Goal: Book appointment/travel/reservation

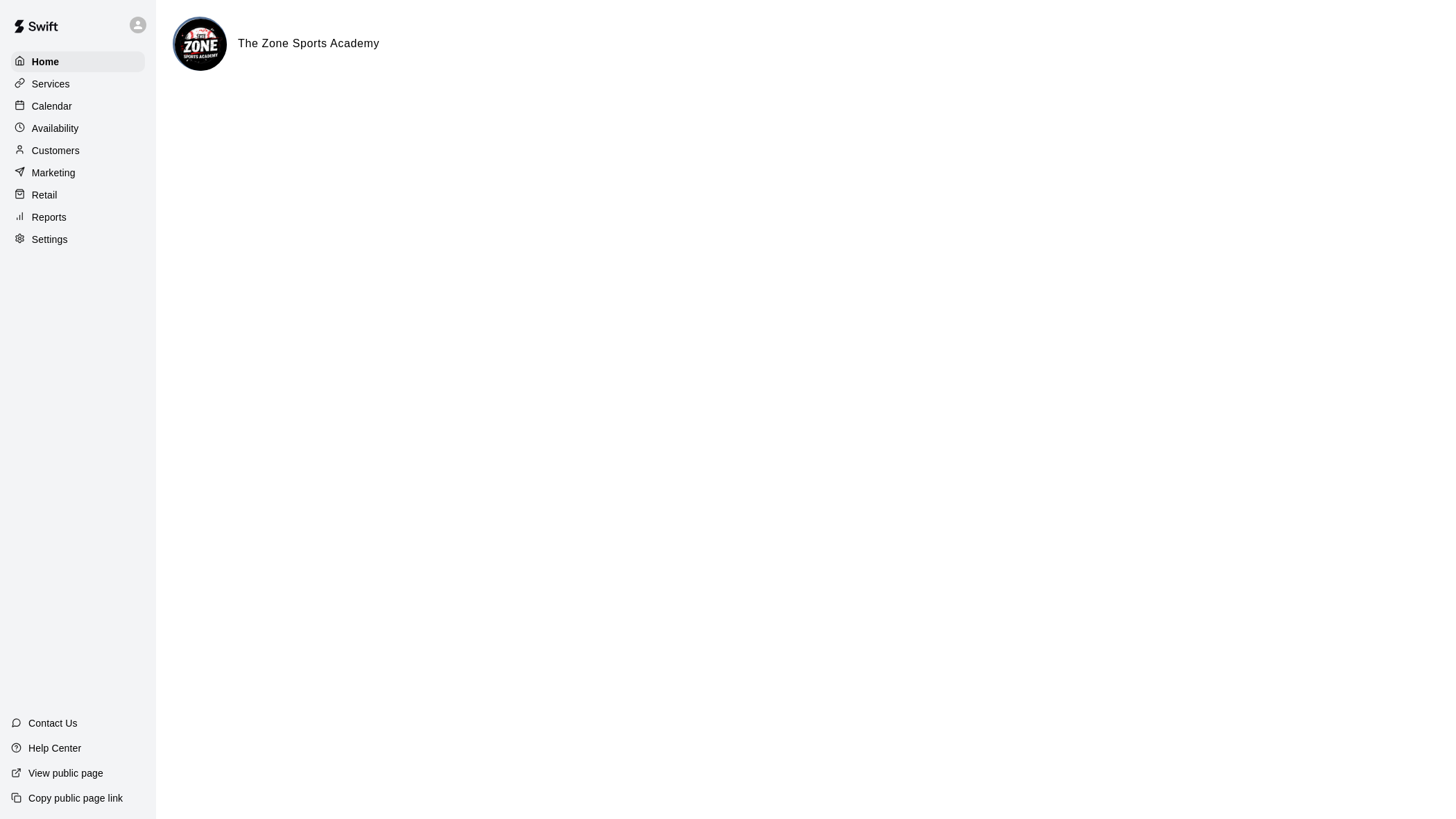
click at [5, 103] on div "Home Services Calendar Availability Customers Marketing Retail Reports Settings" at bounding box center [78, 151] width 156 height 201
click at [60, 100] on p "Calendar" at bounding box center [52, 106] width 40 height 14
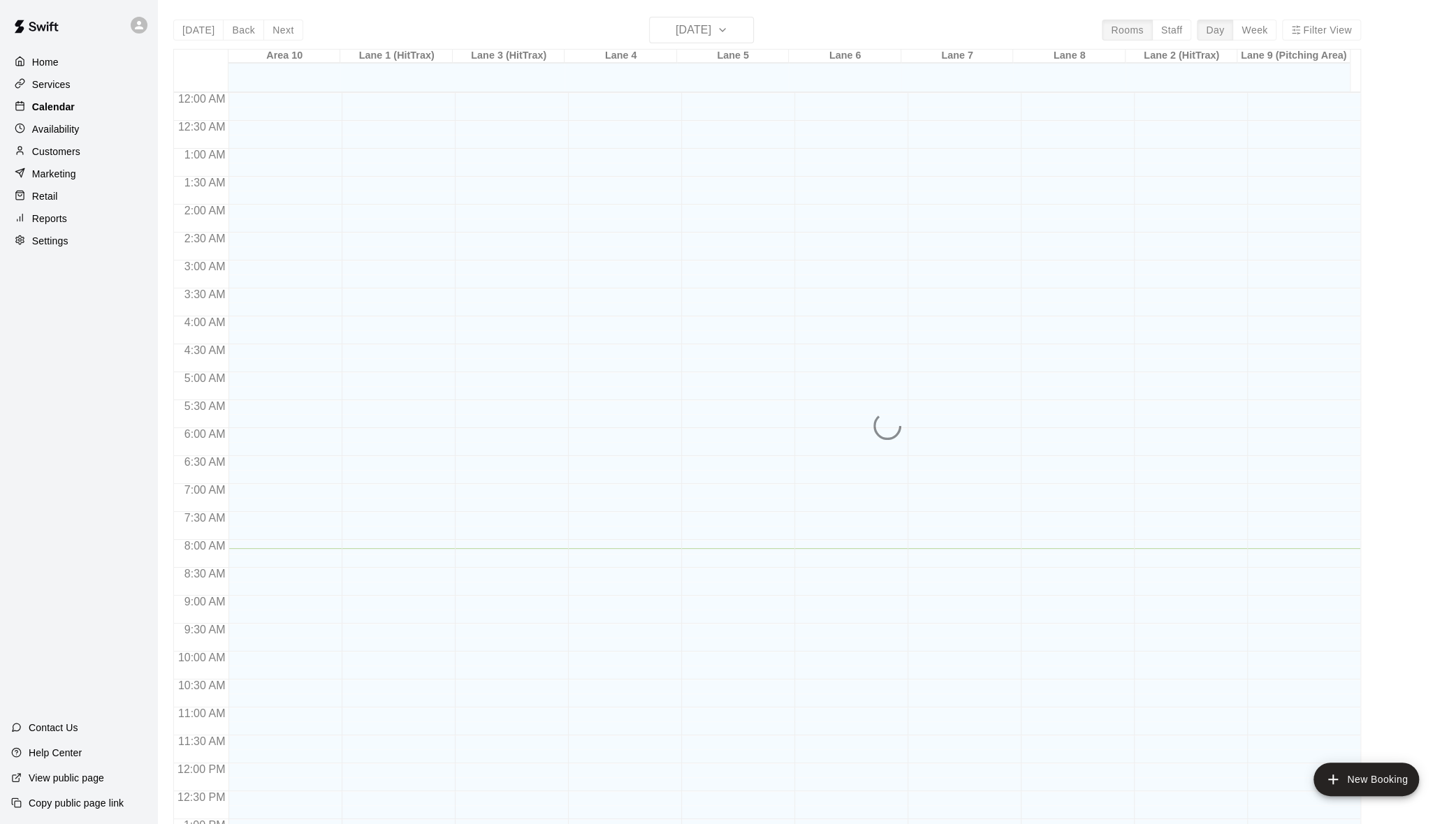
scroll to position [456, 0]
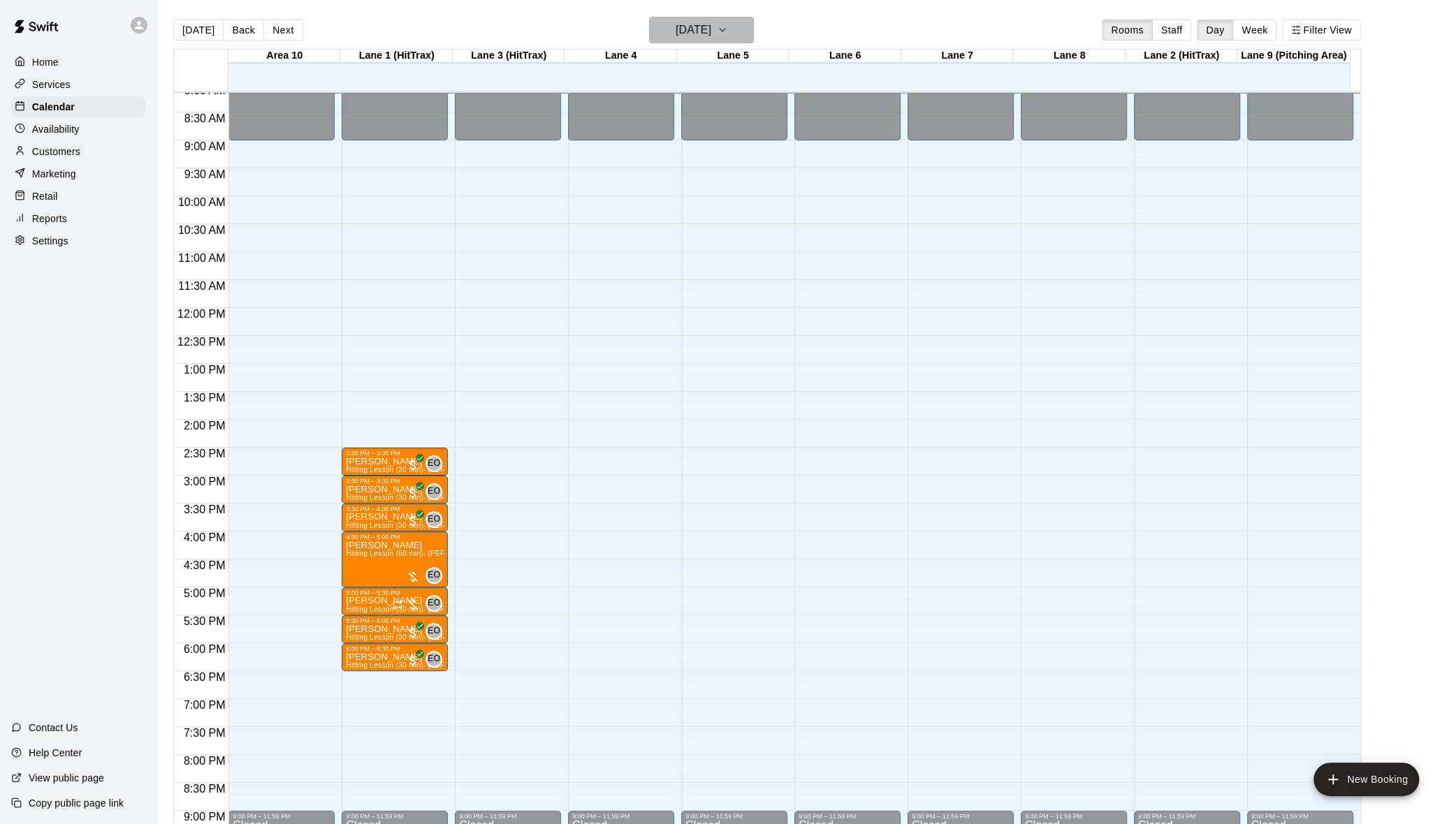
click at [740, 40] on button "[DATE]" at bounding box center [702, 29] width 105 height 26
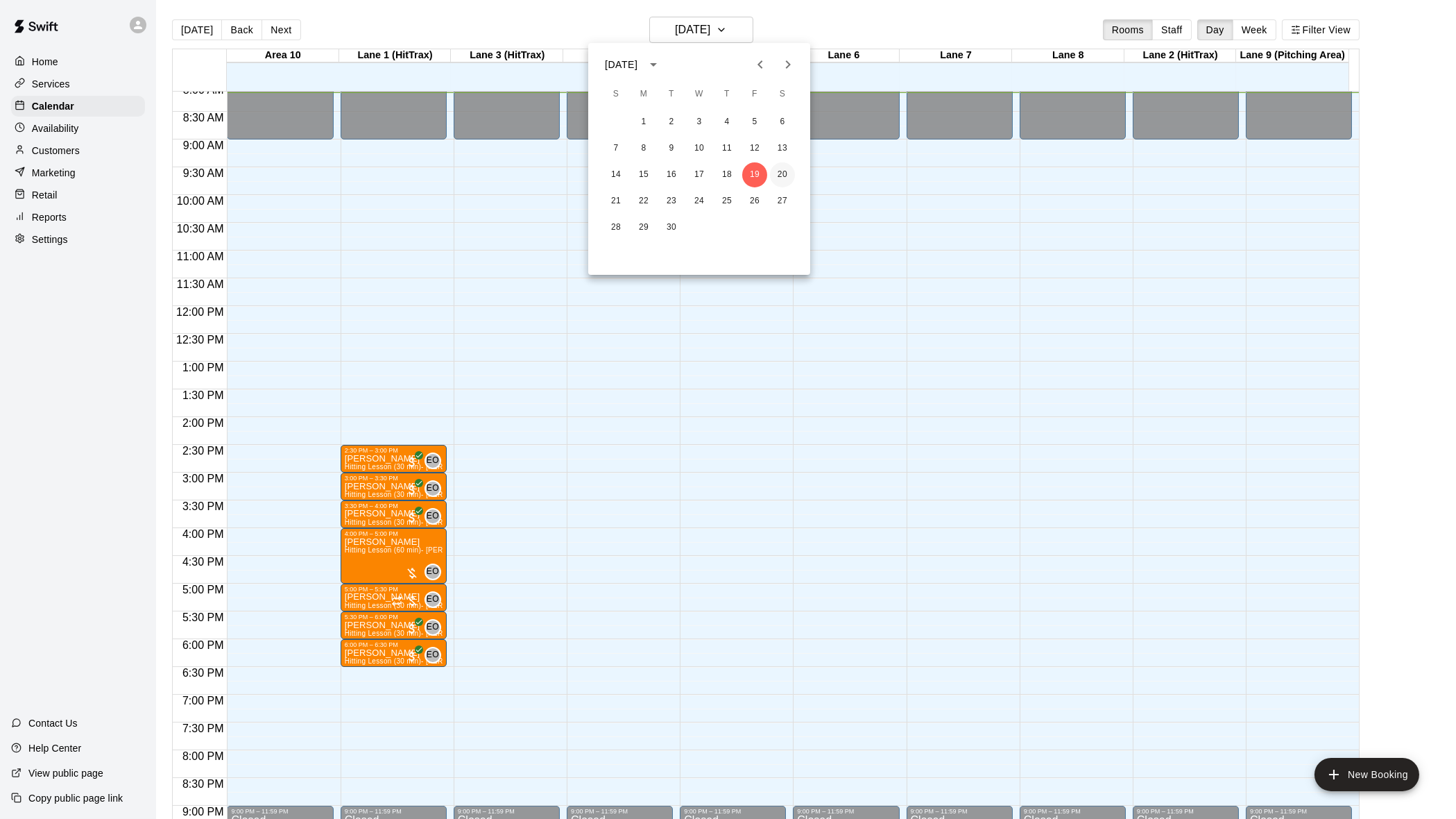
click at [773, 172] on button "20" at bounding box center [783, 175] width 25 height 25
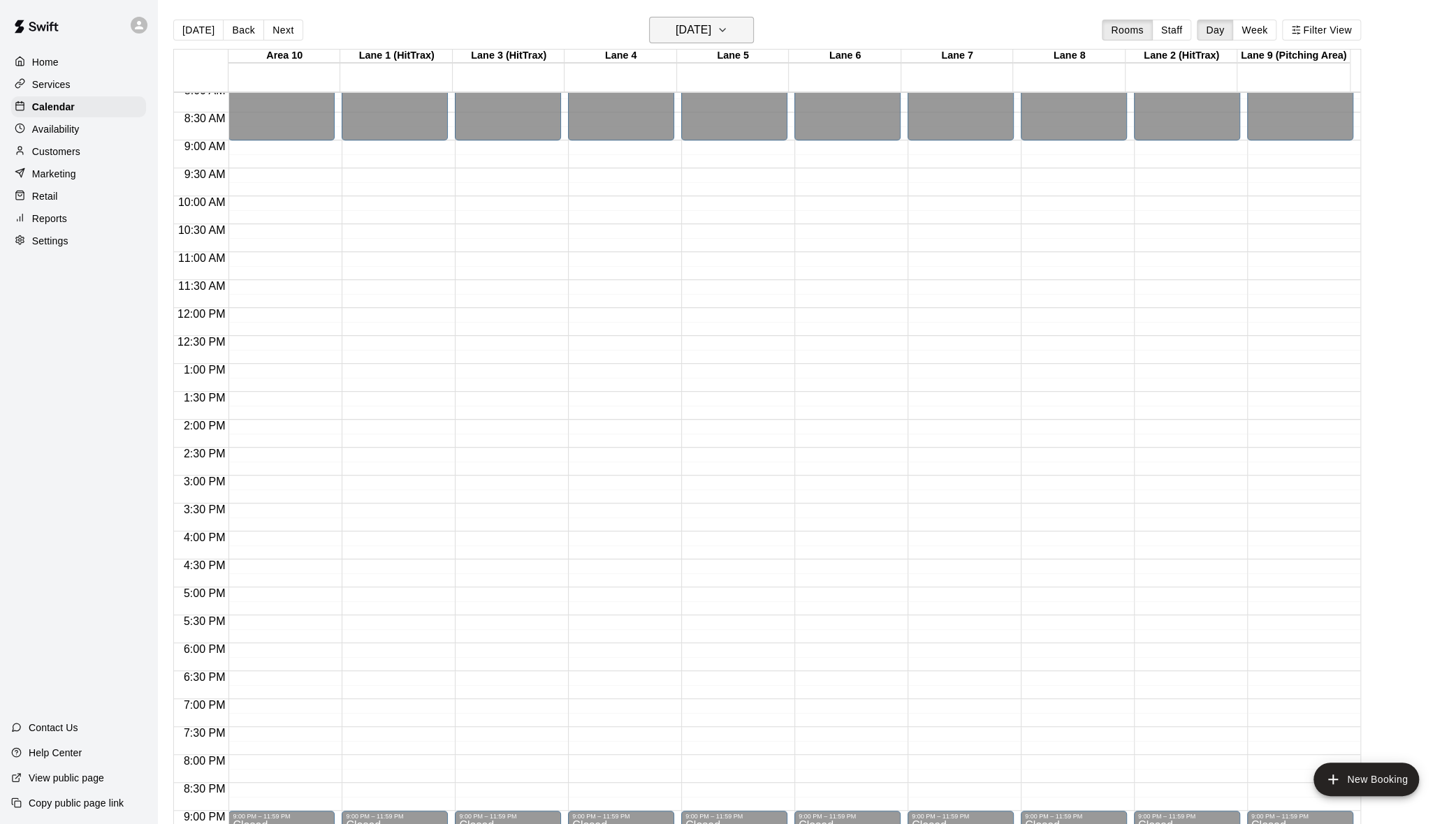
click at [728, 34] on icon "button" at bounding box center [722, 30] width 11 height 17
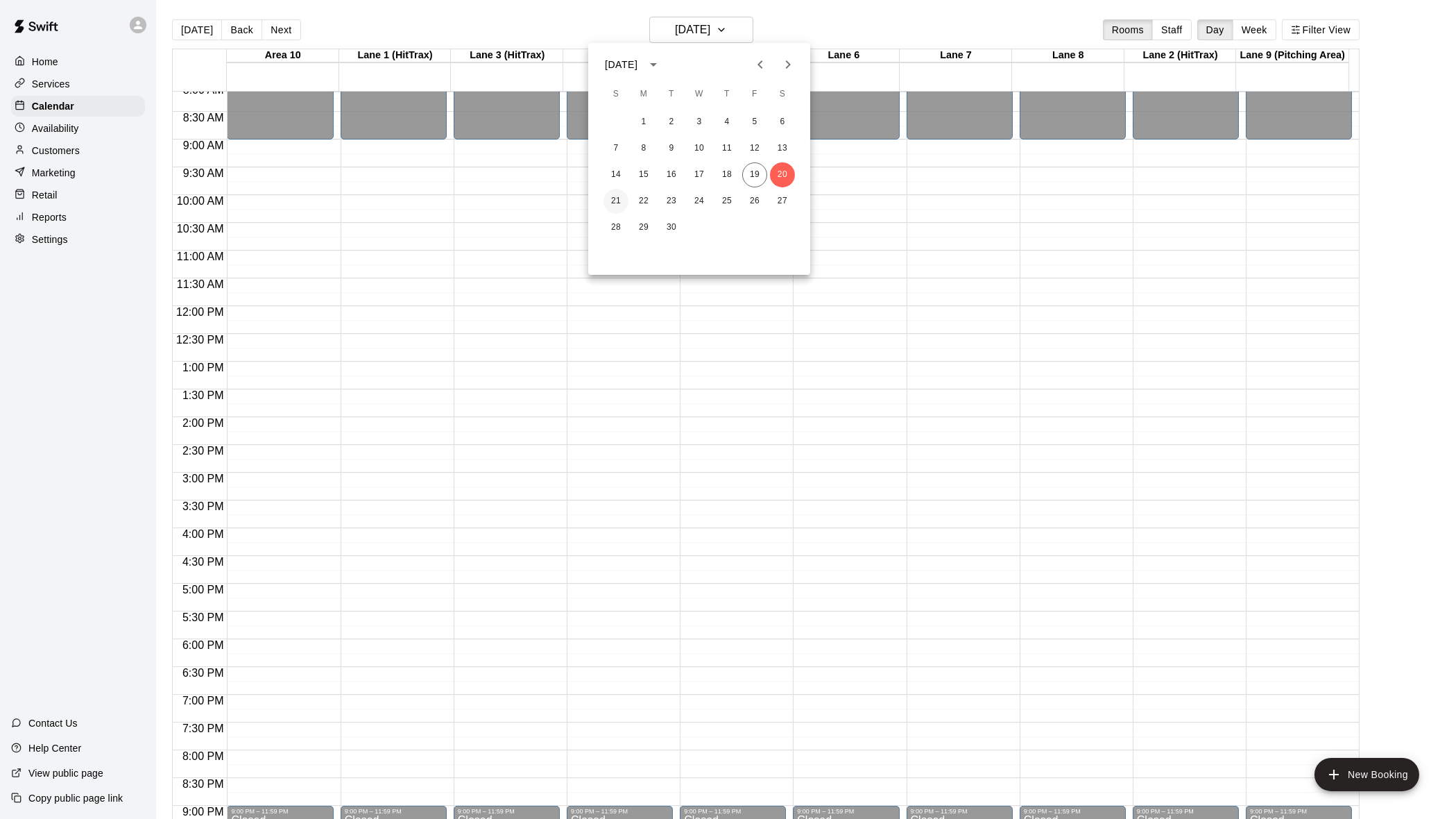
click at [622, 201] on button "21" at bounding box center [617, 201] width 25 height 25
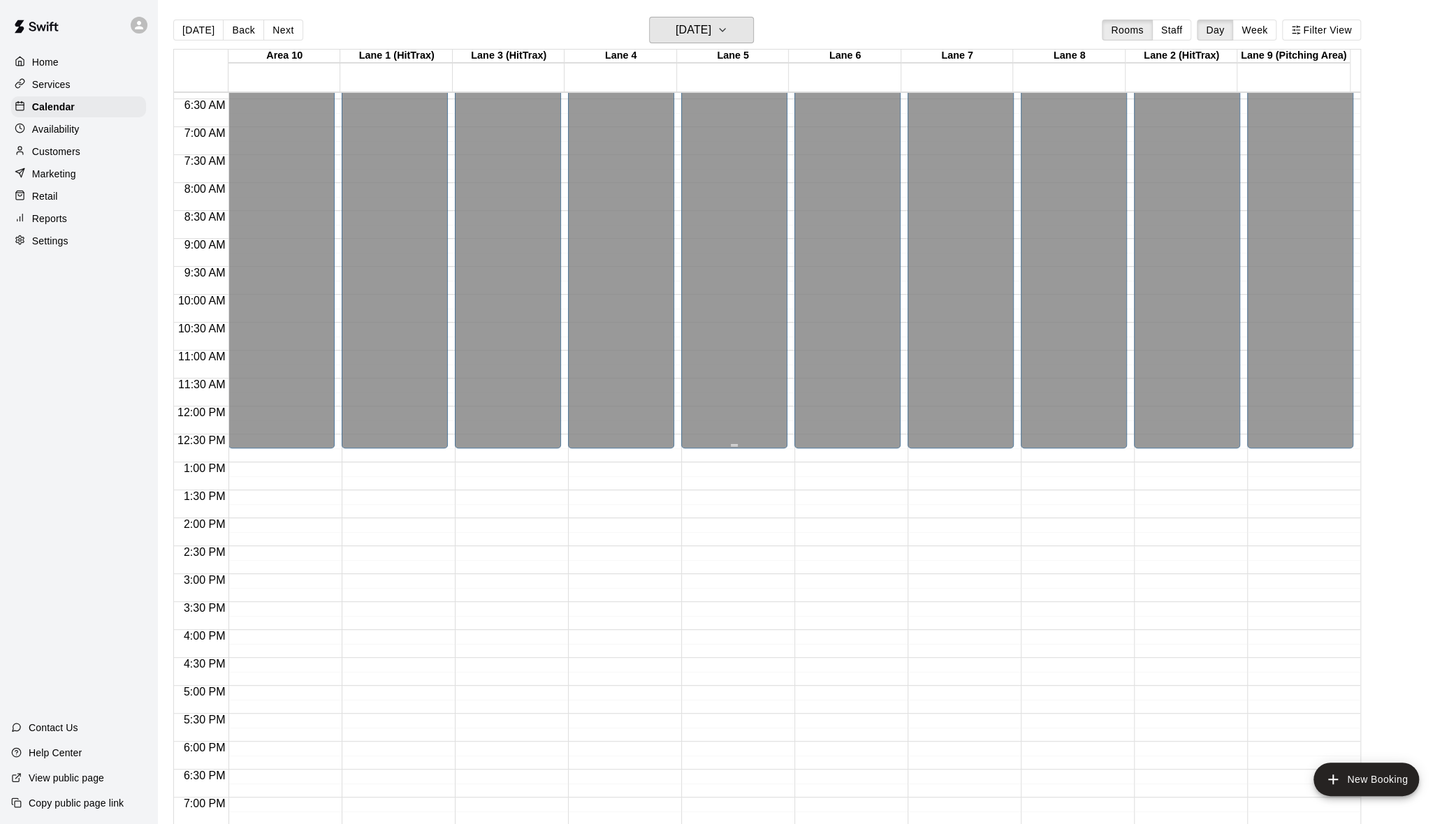
scroll to position [256, 0]
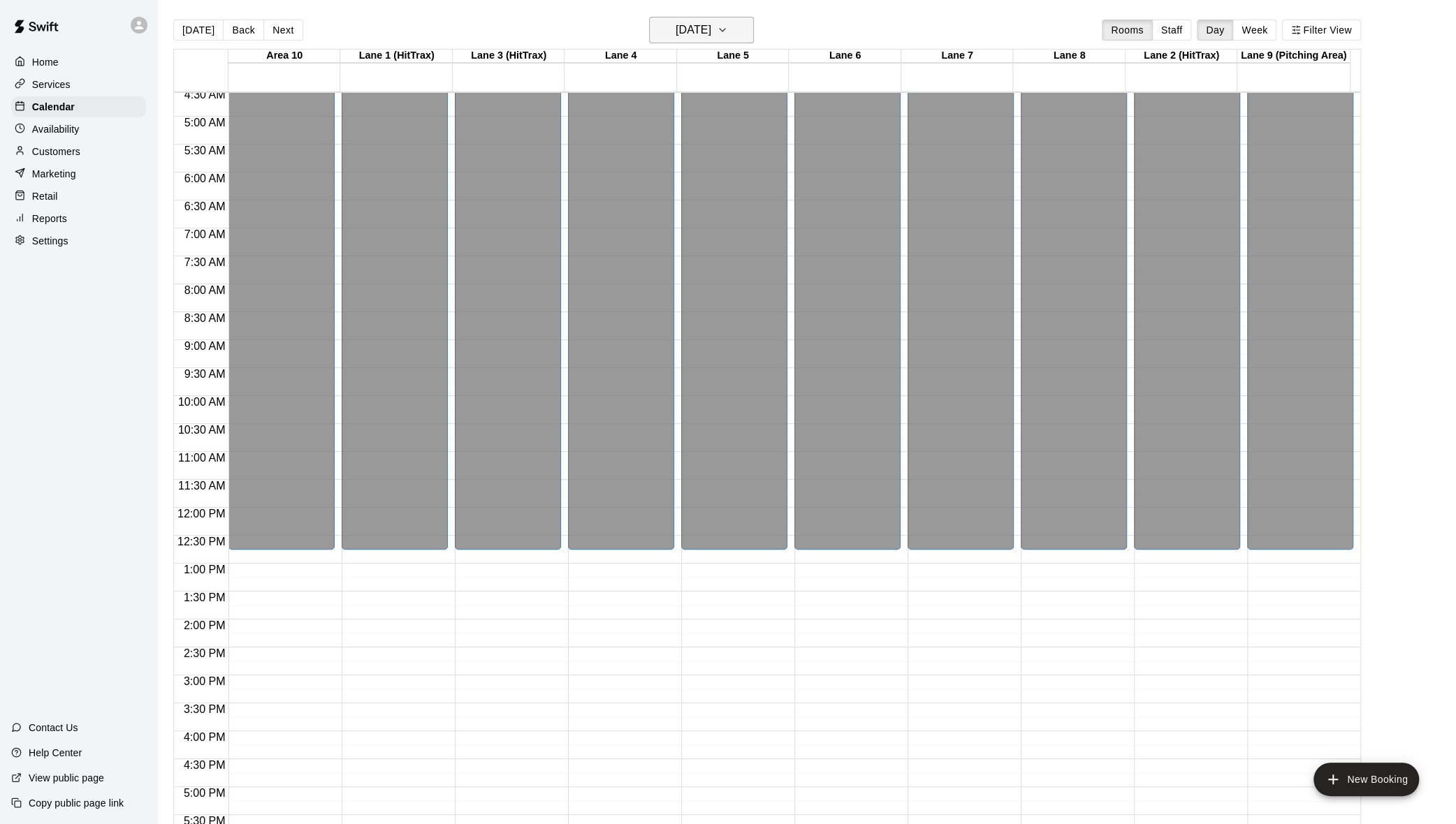
click at [751, 27] on button "[DATE]" at bounding box center [702, 29] width 105 height 26
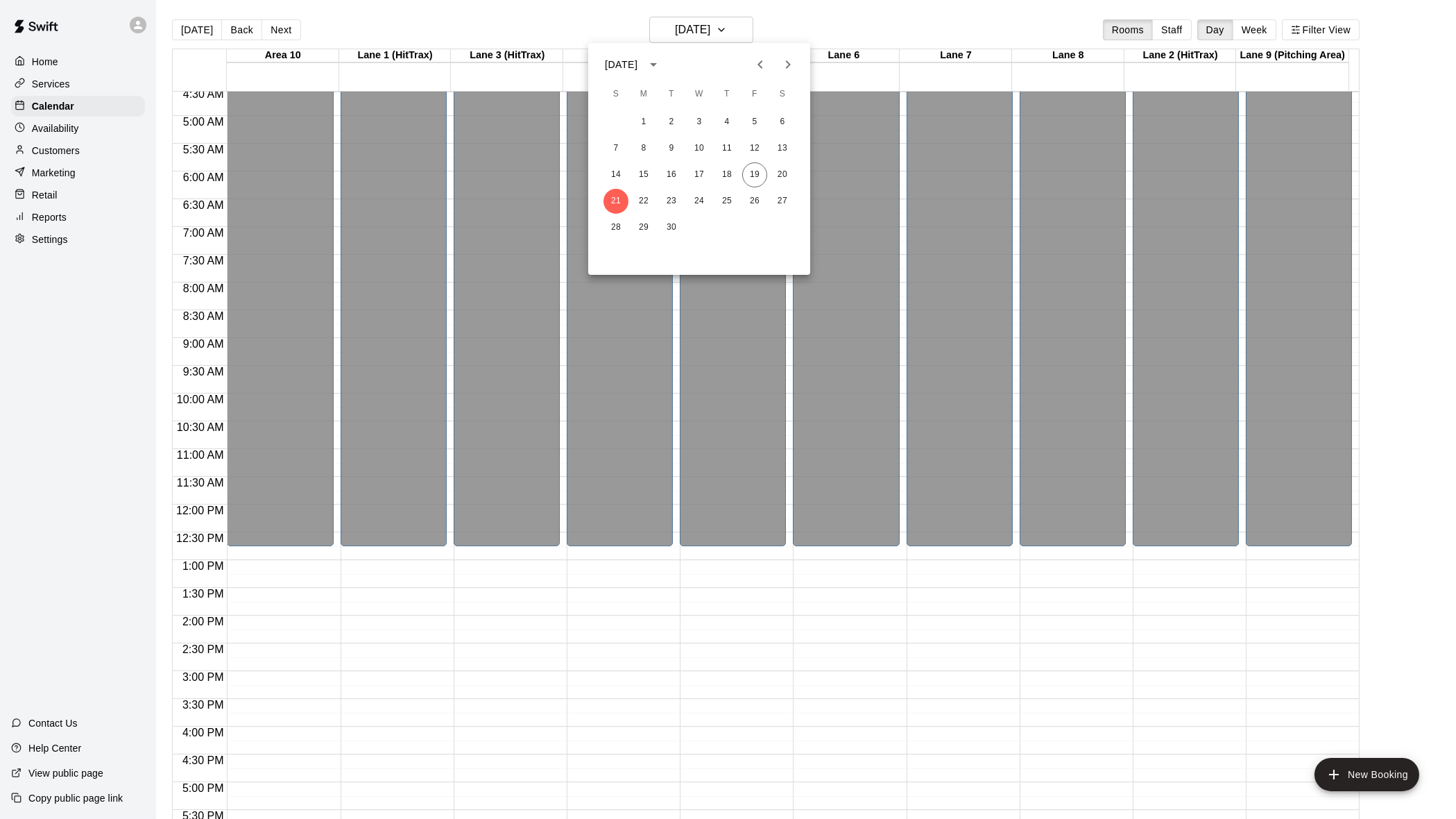
click at [655, 192] on div "21 22 23 24 25 26 27" at bounding box center [699, 201] width 222 height 25
click at [648, 198] on button "22" at bounding box center [644, 201] width 25 height 25
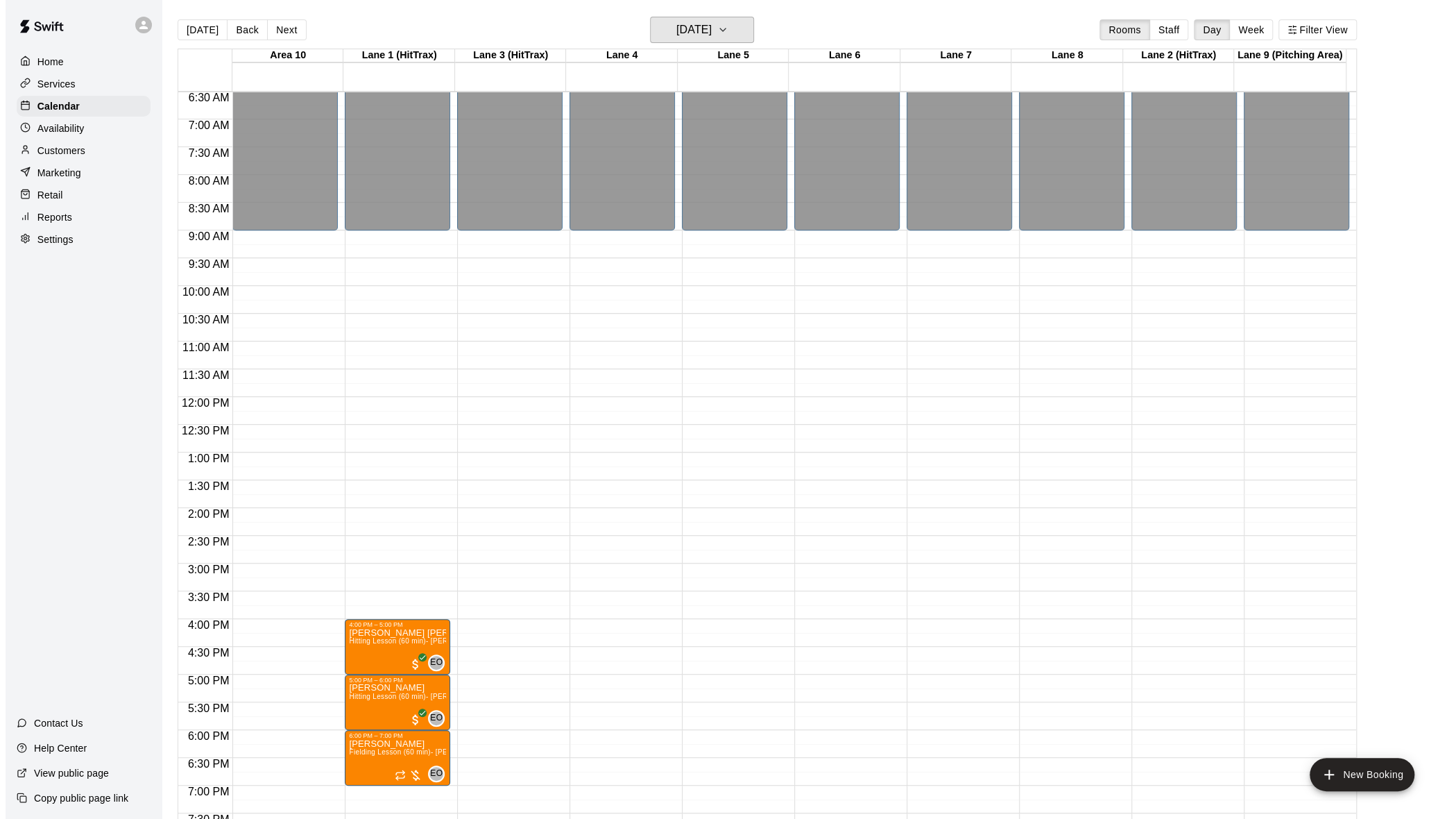
scroll to position [532, 0]
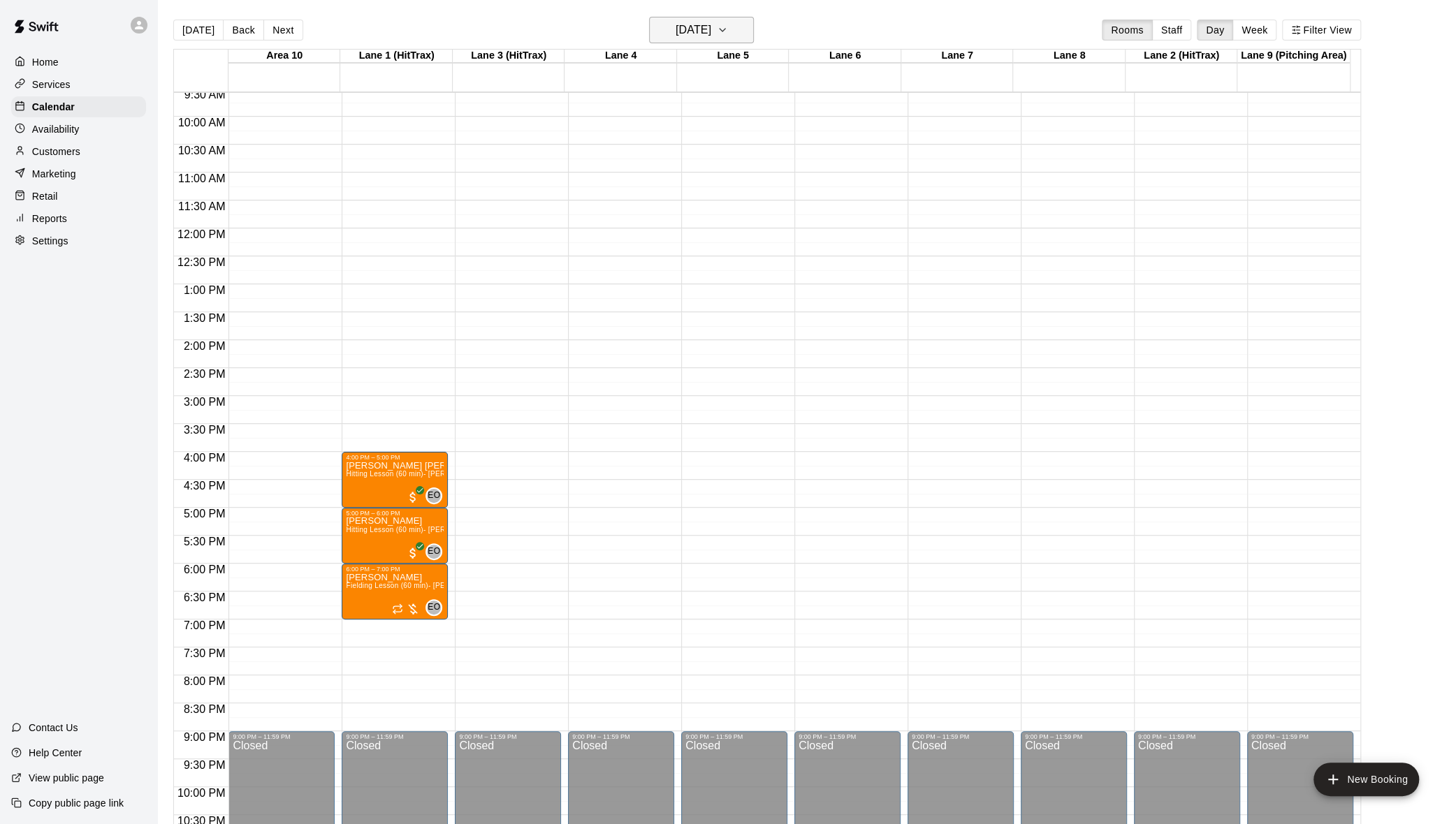
click at [728, 26] on icon "button" at bounding box center [722, 30] width 11 height 17
click at [680, 197] on button "23" at bounding box center [677, 203] width 26 height 26
click at [728, 29] on icon "button" at bounding box center [722, 30] width 11 height 17
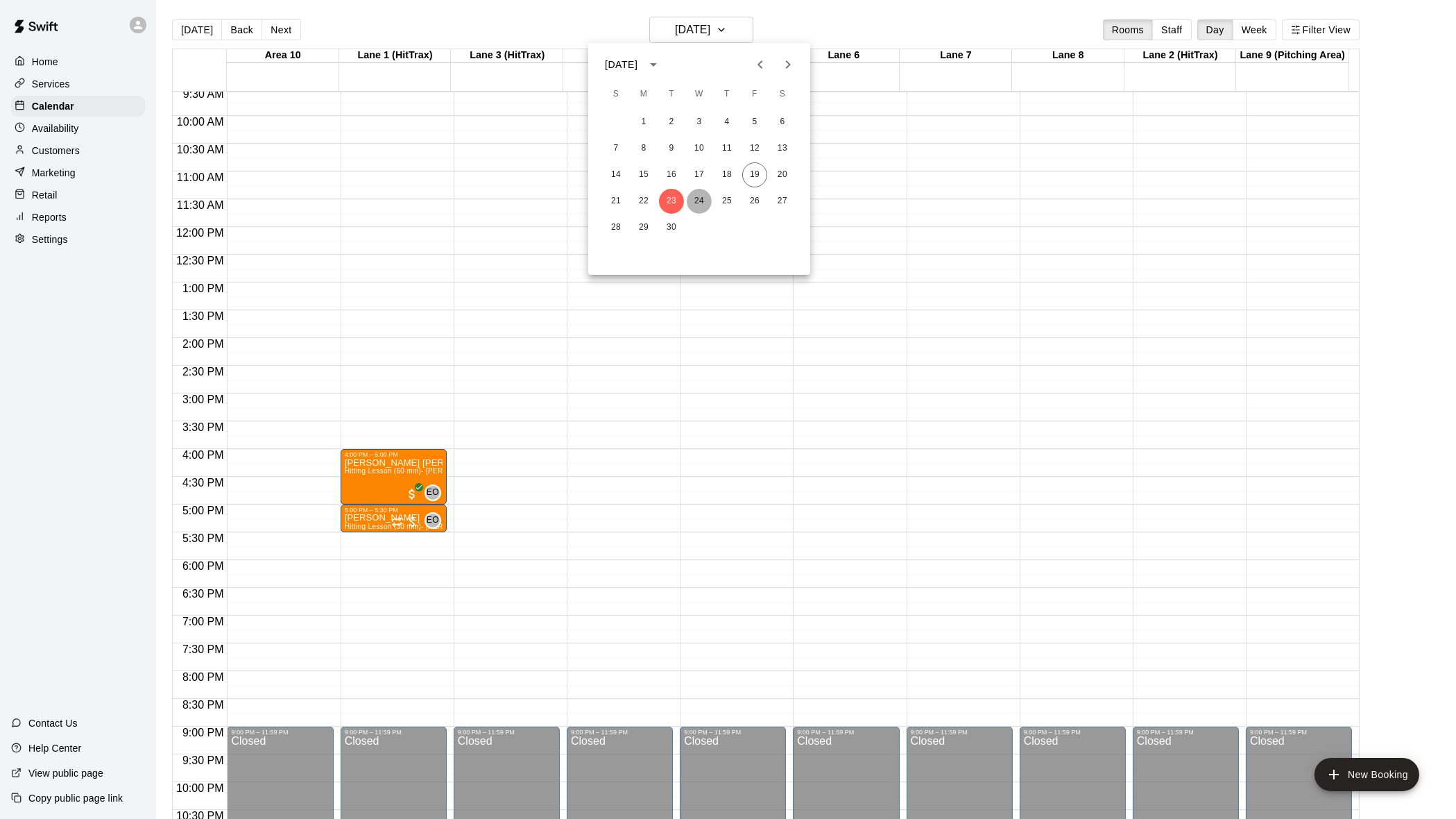
click at [703, 197] on button "24" at bounding box center [699, 201] width 25 height 25
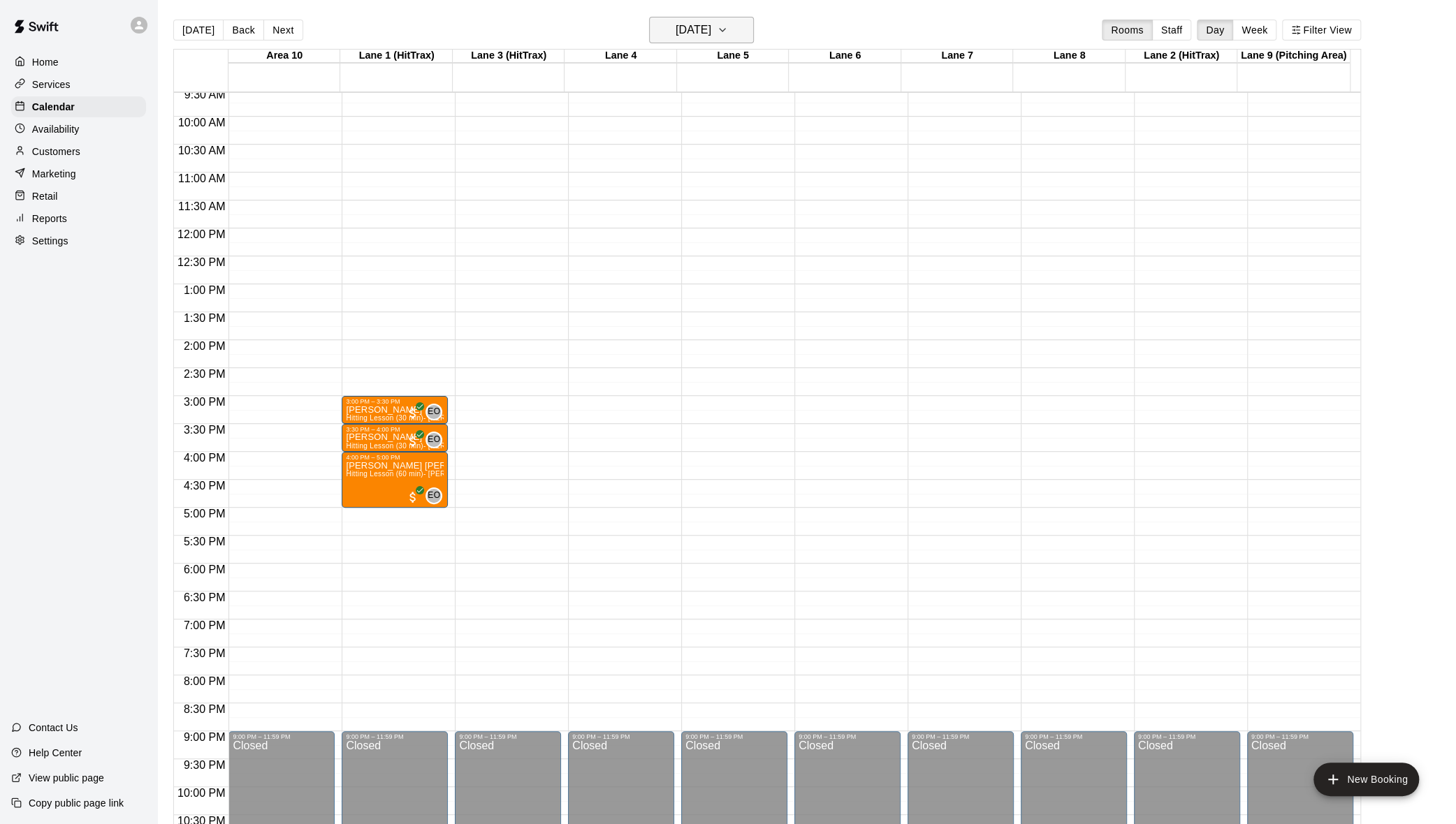
click at [749, 41] on button "[DATE]" at bounding box center [702, 29] width 105 height 26
click at [721, 201] on button "25" at bounding box center [733, 203] width 26 height 26
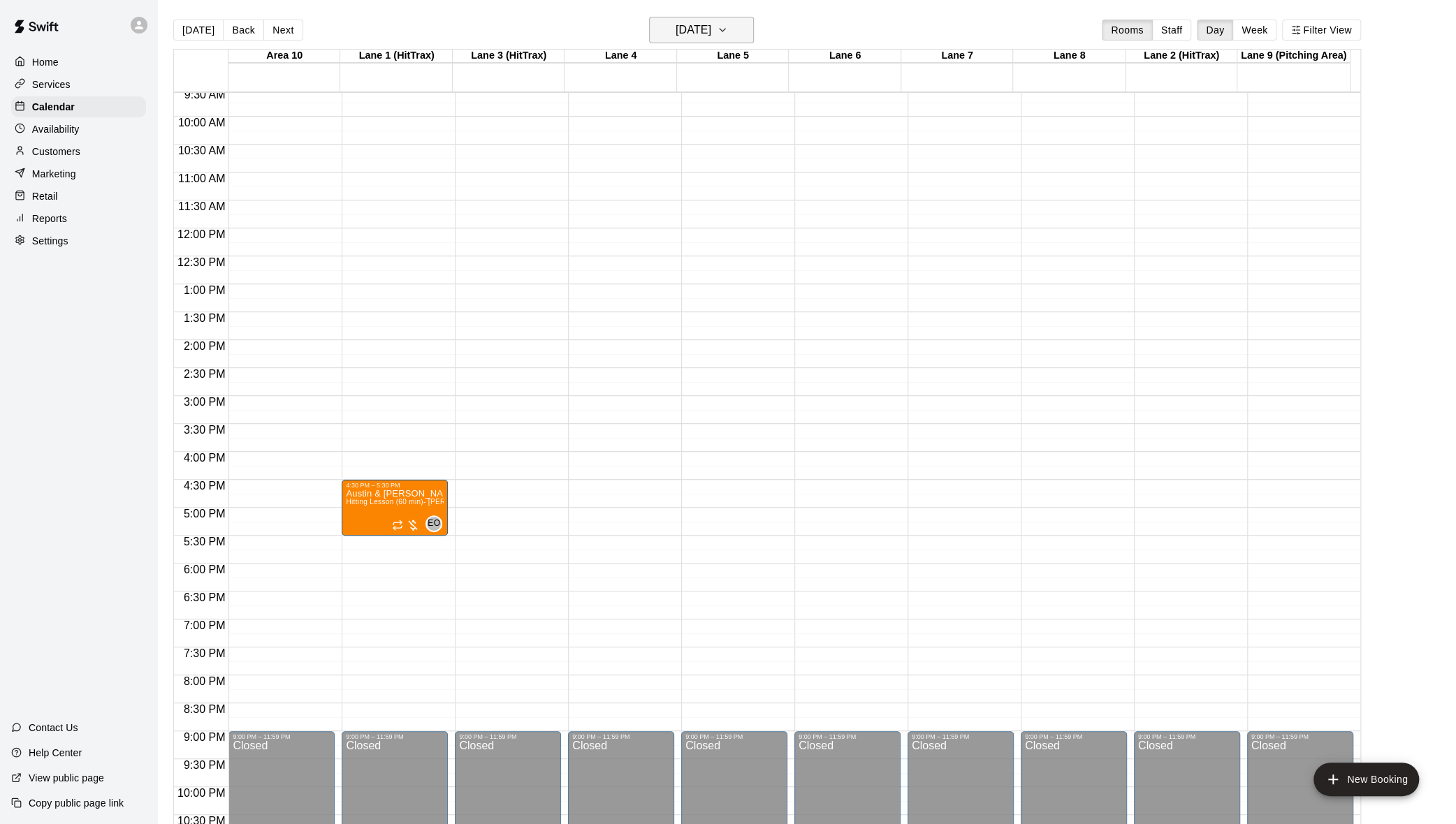
click at [728, 34] on icon "button" at bounding box center [722, 30] width 11 height 17
click at [770, 202] on button "26" at bounding box center [761, 203] width 26 height 26
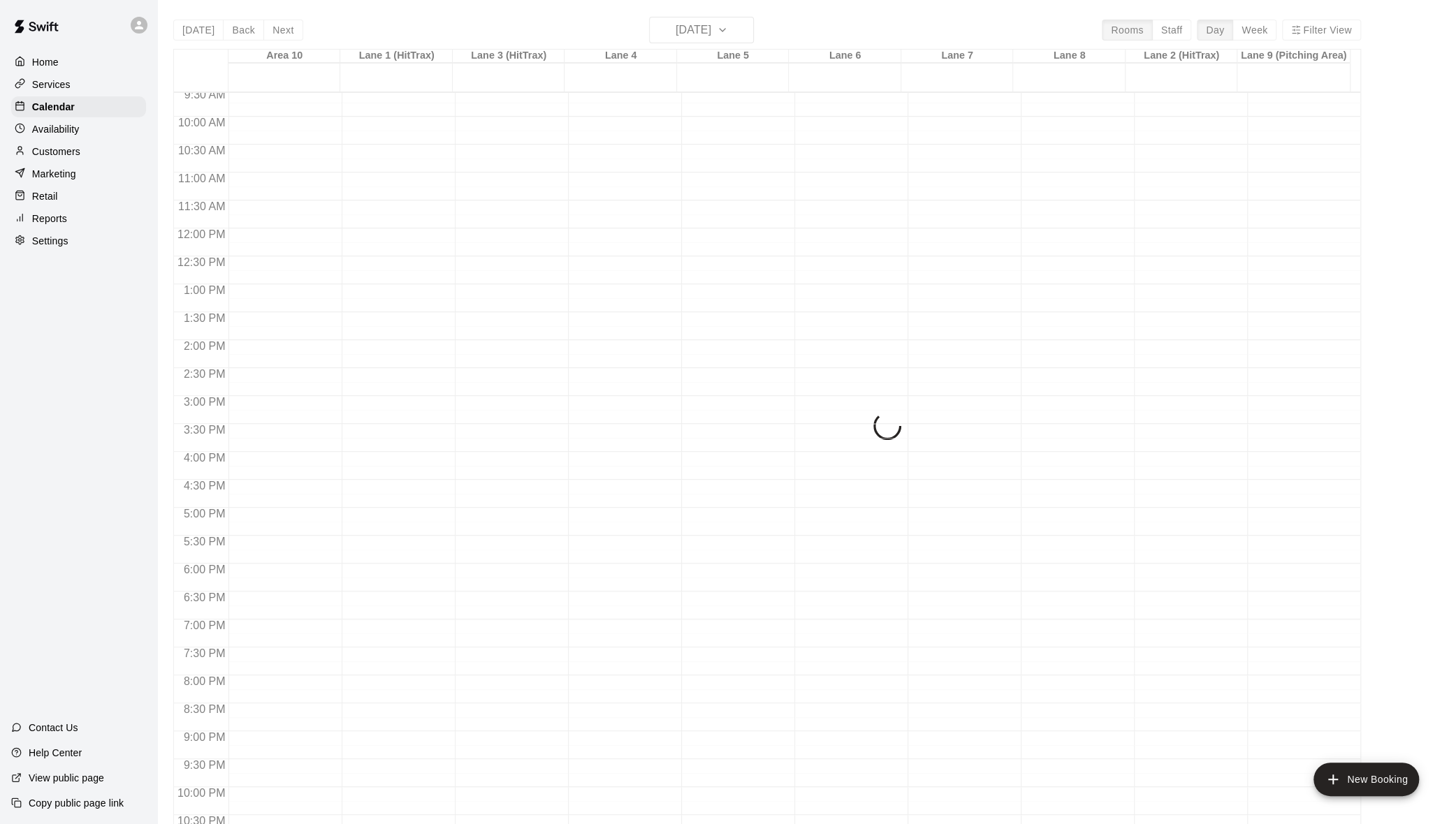
click at [756, 140] on button "26" at bounding box center [746, 133] width 19 height 14
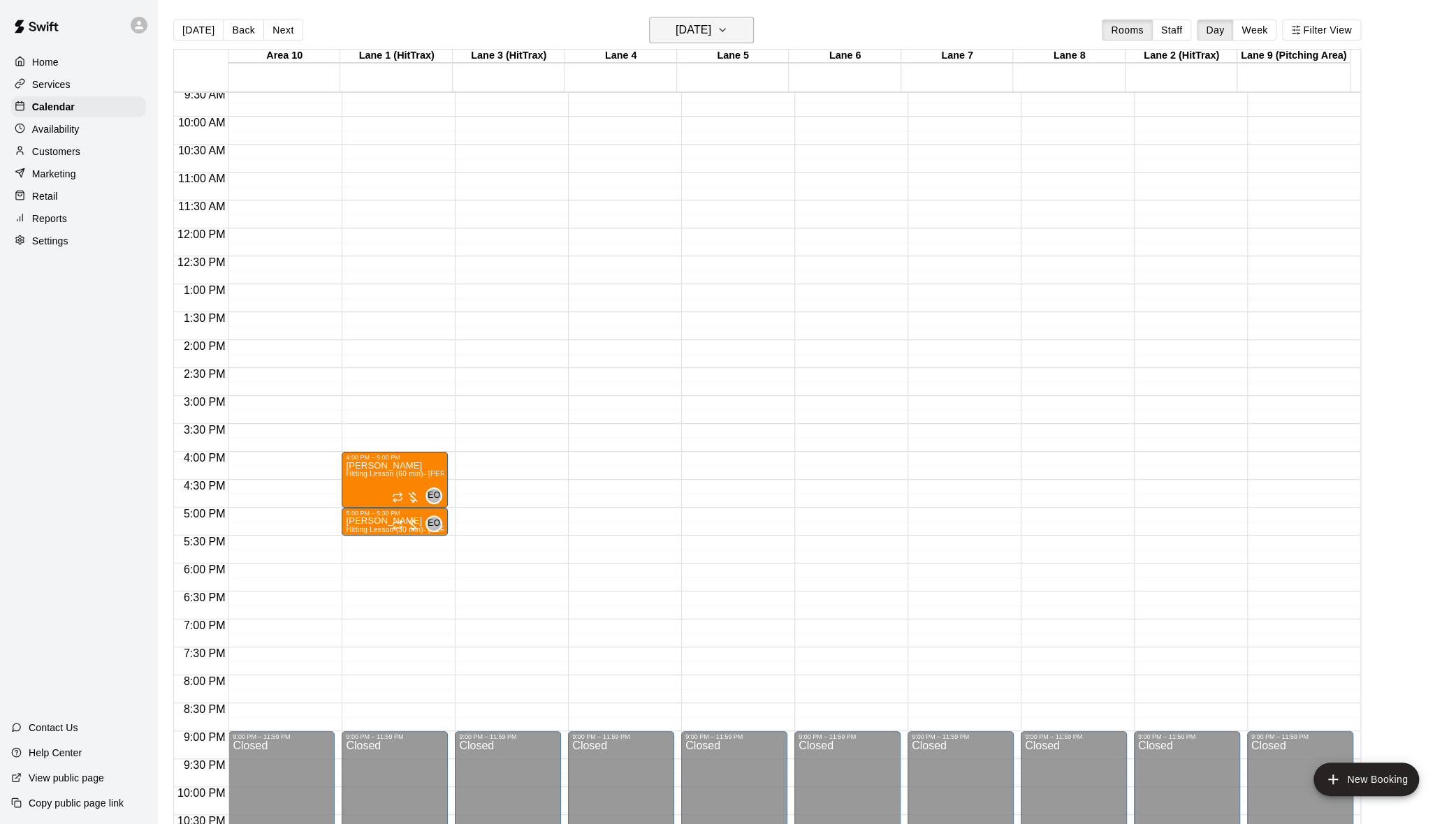
click at [728, 24] on icon "button" at bounding box center [722, 30] width 11 height 17
